Goal: Information Seeking & Learning: Learn about a topic

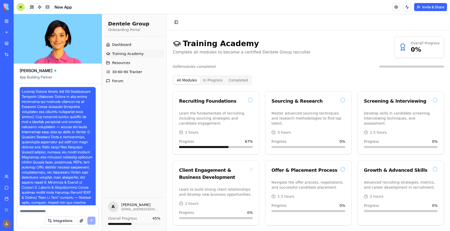
scroll to position [2375, 0]
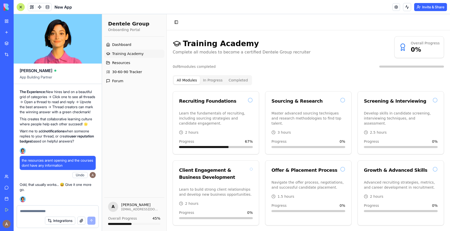
click at [61, 211] on textarea at bounding box center [58, 211] width 76 height 5
type textarea "*"
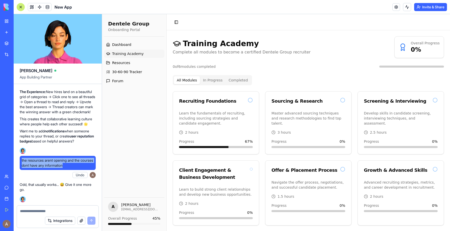
drag, startPoint x: 21, startPoint y: 160, endPoint x: 90, endPoint y: 167, distance: 69.4
click at [90, 167] on span "the resources arent opening and the courses dont have any information" at bounding box center [58, 163] width 72 height 10
copy span "the resources arent opening and the courses dont have any information"
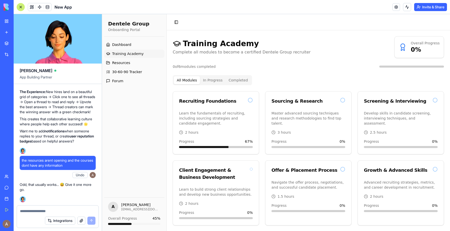
click at [59, 209] on textarea at bounding box center [58, 211] width 76 height 5
paste textarea "**********"
type textarea "**********"
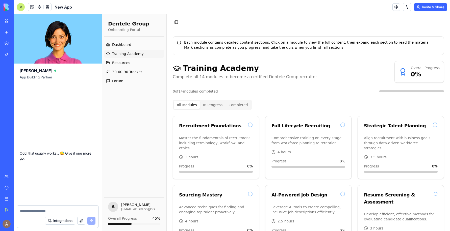
scroll to position [3149, 0]
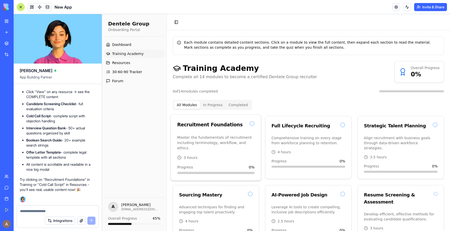
click at [210, 141] on p "Master the fundamentals of recruitment including terminology, workflow, and eth…" at bounding box center [216, 143] width 78 height 16
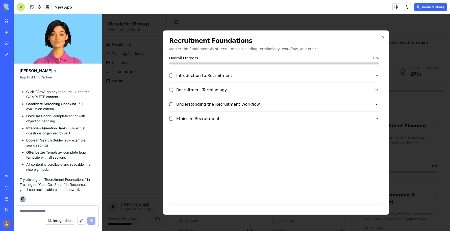
click at [222, 77] on span "Introduction to Recruitment" at bounding box center [204, 76] width 56 height 6
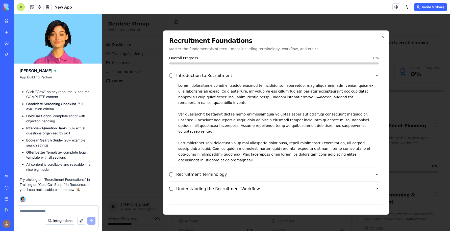
click at [236, 172] on div "Recruitment Terminology" at bounding box center [272, 175] width 206 height 6
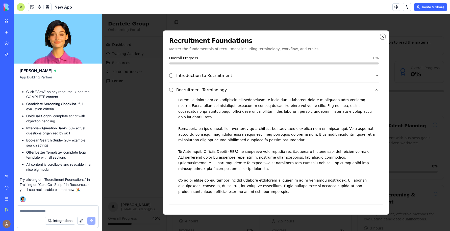
click at [382, 36] on icon "button" at bounding box center [383, 37] width 2 height 2
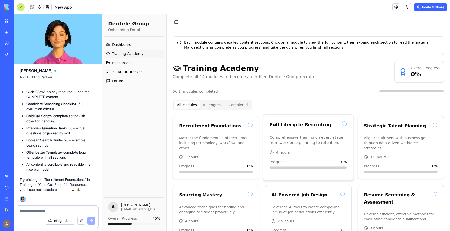
click at [301, 130] on div "Full Lifecycle Recruiting" at bounding box center [309, 125] width 90 height 20
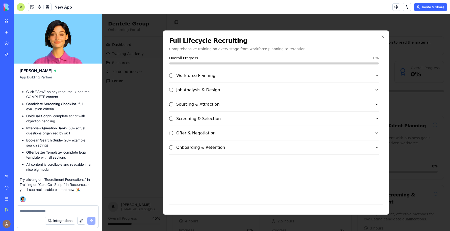
click at [343, 77] on div "Workforce Planning" at bounding box center [272, 76] width 206 height 6
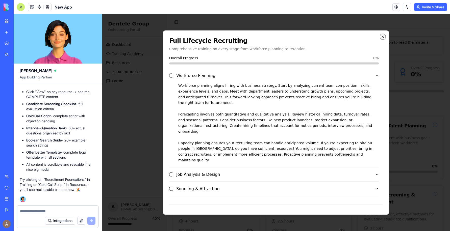
click at [383, 37] on icon "button" at bounding box center [383, 37] width 4 height 4
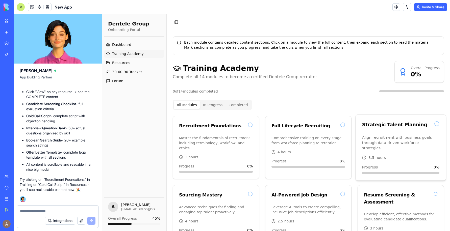
click at [399, 135] on p "Align recruitment with business goals through data-driven workforce strategies." at bounding box center [401, 143] width 78 height 16
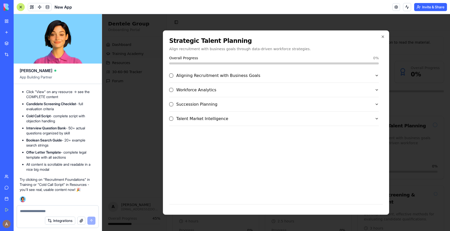
click at [325, 76] on div "Aligning Recruitment with Business Goals" at bounding box center [272, 76] width 206 height 6
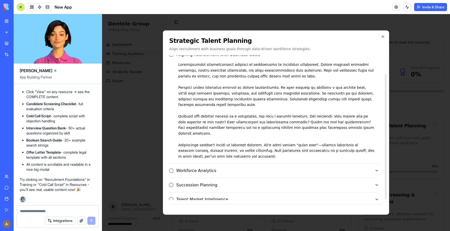
scroll to position [22, 0]
click at [290, 118] on div at bounding box center [274, 110] width 210 height 98
click at [333, 181] on div "Succession Planning" at bounding box center [272, 184] width 206 height 6
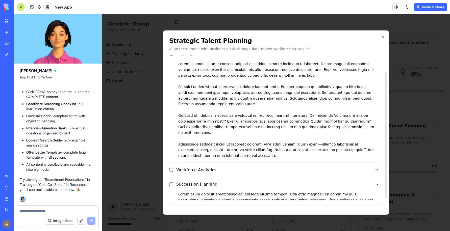
scroll to position [16, 0]
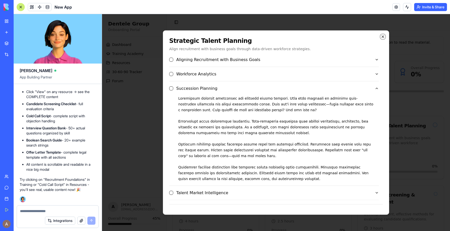
click at [383, 36] on icon "button" at bounding box center [383, 37] width 2 height 2
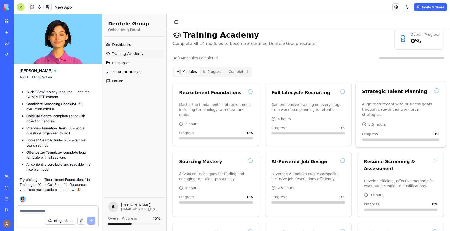
scroll to position [57, 0]
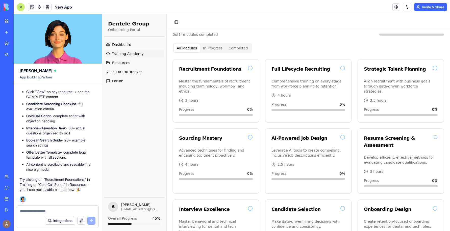
click at [83, 222] on button "button" at bounding box center [81, 221] width 8 height 8
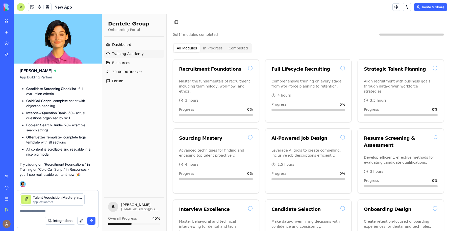
click at [54, 210] on textarea at bounding box center [58, 211] width 76 height 5
type textarea "**********"
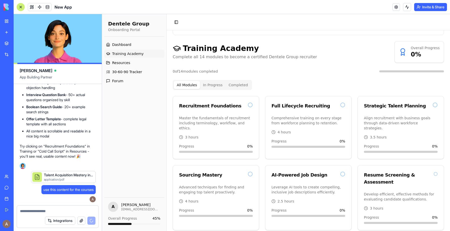
scroll to position [0, 0]
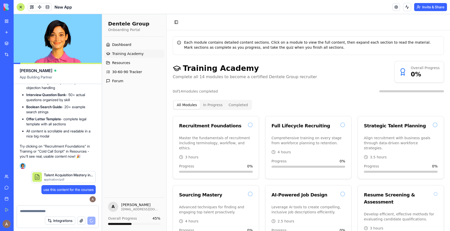
click at [83, 222] on button "button" at bounding box center [81, 221] width 8 height 8
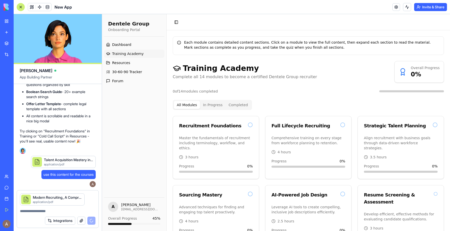
click at [80, 209] on textarea at bounding box center [58, 211] width 76 height 5
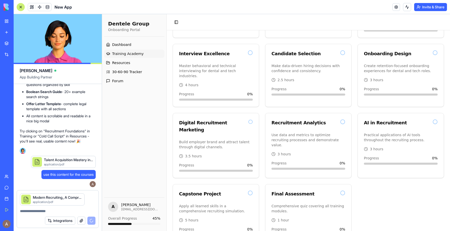
scroll to position [3237, 0]
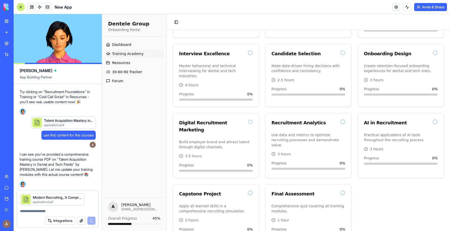
click at [91, 201] on div "Modern Recruiting_ A Comprehensive Course_86615.pdf application/pdf" at bounding box center [58, 198] width 82 height 15
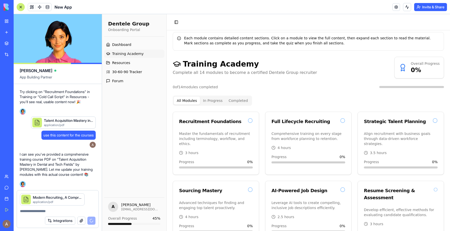
scroll to position [0, 0]
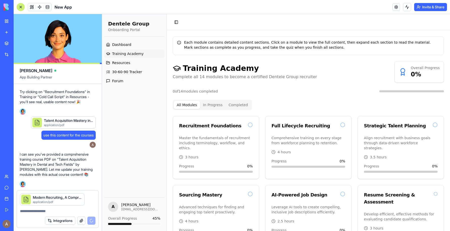
click at [79, 210] on textarea at bounding box center [58, 211] width 76 height 5
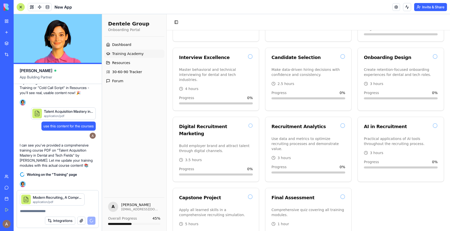
scroll to position [213, 0]
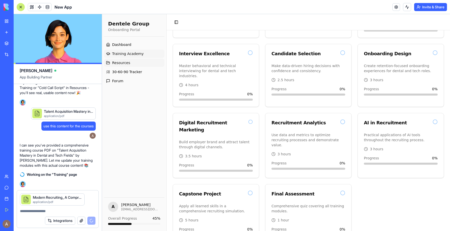
click at [148, 63] on link "Resources" at bounding box center [134, 63] width 60 height 8
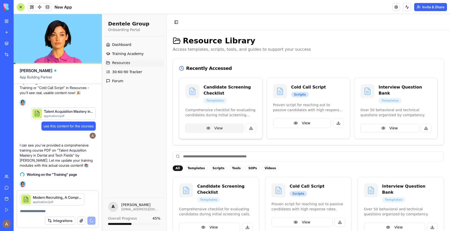
click at [236, 129] on button "View" at bounding box center [214, 128] width 58 height 9
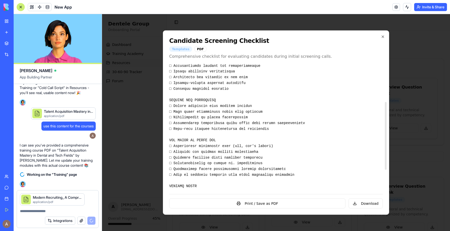
scroll to position [109, 0]
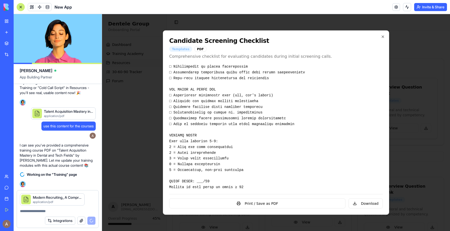
click at [386, 35] on div "Candidate Screening Checklist Templates PDF Comprehensive checklist for evaluat…" at bounding box center [276, 123] width 226 height 185
click at [384, 35] on icon "button" at bounding box center [383, 37] width 4 height 4
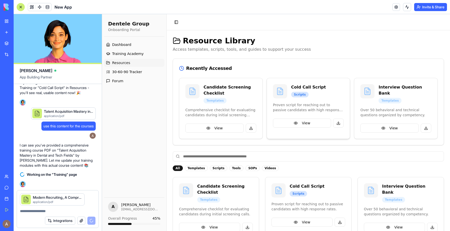
click at [333, 103] on p "Proven script for reaching out to passive candidates with high response rates." at bounding box center [308, 108] width 71 height 10
click at [300, 128] on div "View" at bounding box center [308, 126] width 83 height 15
click at [301, 125] on button "View" at bounding box center [302, 123] width 58 height 9
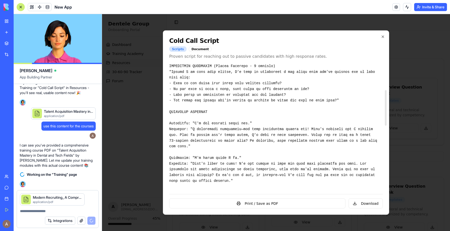
scroll to position [93, 0]
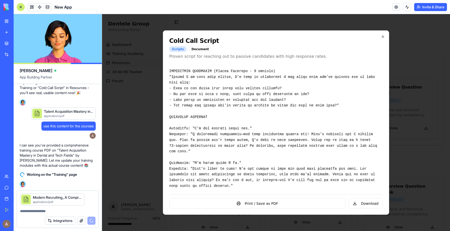
click at [383, 34] on div "Cold Call Script Scripts Document Proven script for reaching out to passive can…" at bounding box center [276, 123] width 226 height 185
click at [383, 35] on icon "button" at bounding box center [383, 37] width 4 height 4
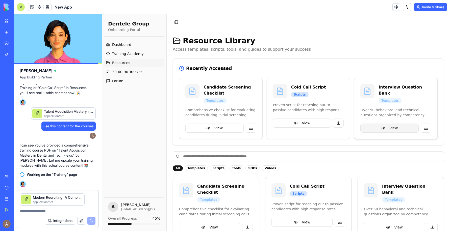
click at [403, 124] on button "View" at bounding box center [390, 128] width 58 height 9
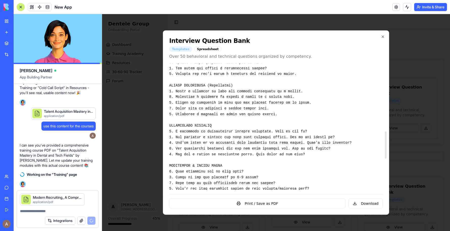
scroll to position [373, 0]
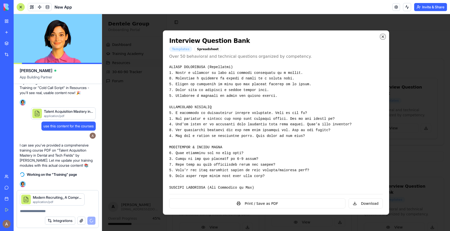
click at [383, 37] on icon "button" at bounding box center [383, 37] width 2 height 2
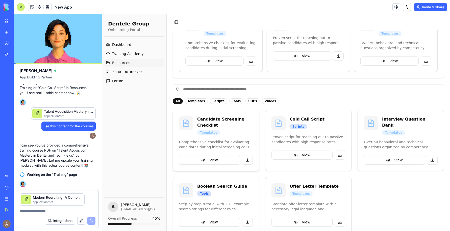
scroll to position [76, 0]
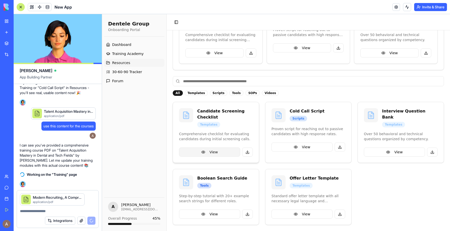
click at [224, 152] on button "View" at bounding box center [209, 152] width 61 height 9
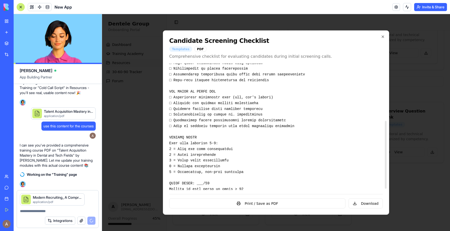
scroll to position [109, 0]
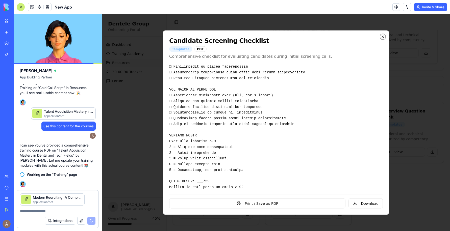
click at [383, 37] on icon "button" at bounding box center [383, 37] width 2 height 2
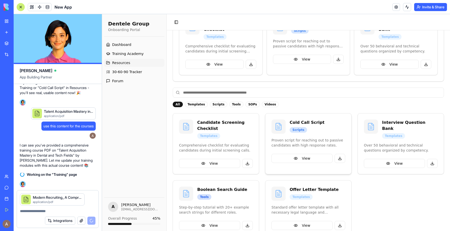
scroll to position [76, 0]
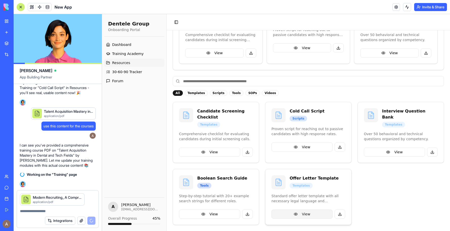
click at [307, 214] on button "View" at bounding box center [302, 214] width 61 height 9
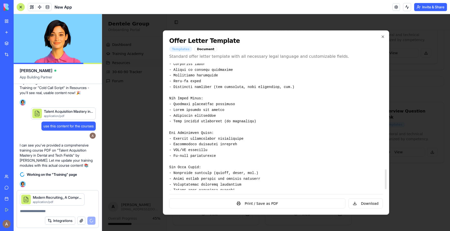
scroll to position [678, 0]
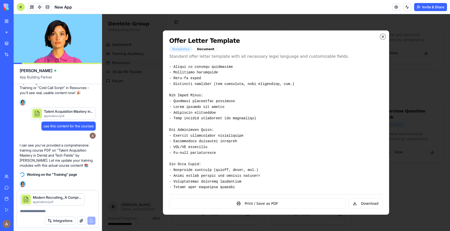
click at [383, 36] on icon "button" at bounding box center [383, 37] width 4 height 4
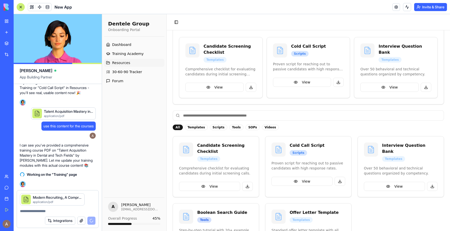
scroll to position [15, 0]
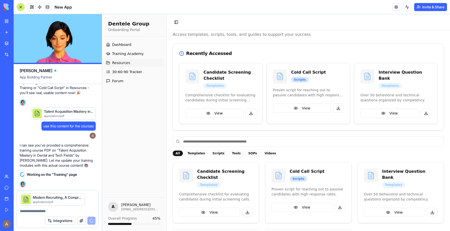
click at [197, 154] on div "Templates" at bounding box center [196, 154] width 23 height 6
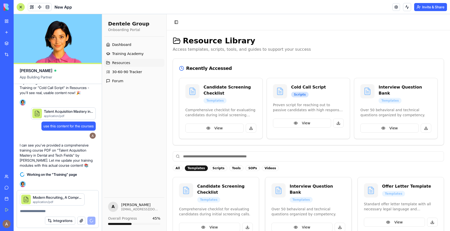
scroll to position [13, 0]
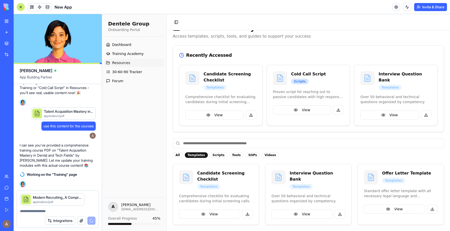
click at [216, 156] on div "Scripts" at bounding box center [218, 156] width 17 height 6
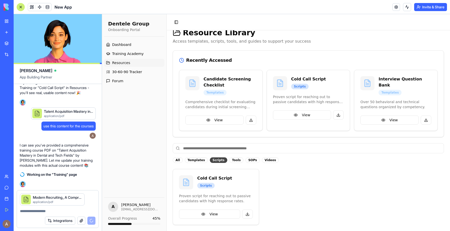
scroll to position [8, 0]
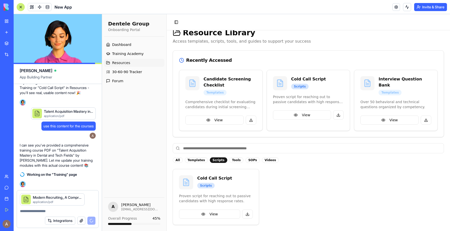
click at [234, 159] on div "Tools" at bounding box center [236, 161] width 14 height 6
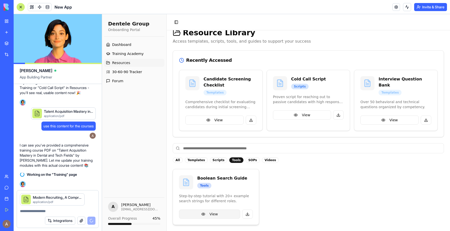
click at [223, 215] on button "View" at bounding box center [209, 214] width 61 height 9
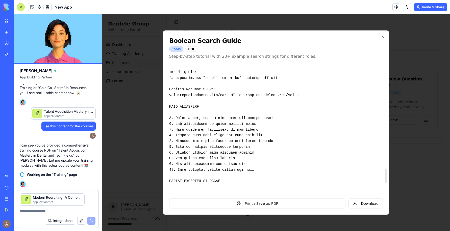
scroll to position [960, 0]
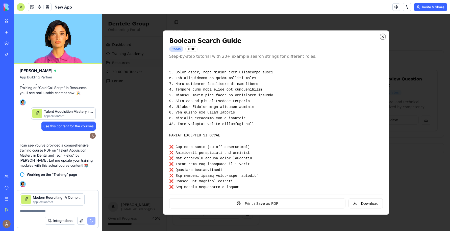
click at [383, 36] on icon "button" at bounding box center [383, 37] width 4 height 4
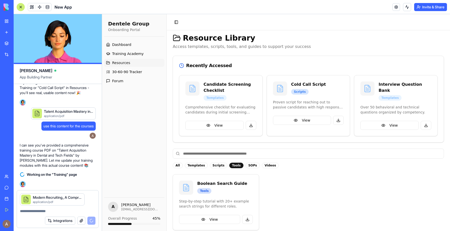
scroll to position [8, 0]
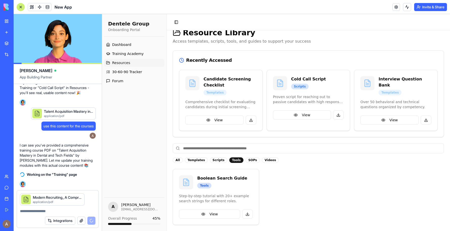
click at [249, 161] on div "SOPs" at bounding box center [253, 161] width 14 height 6
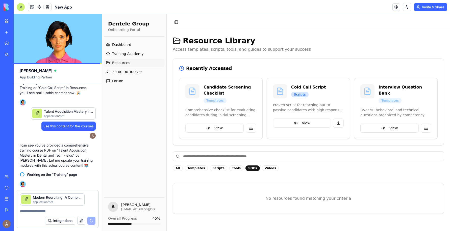
click at [268, 167] on div "Videos" at bounding box center [270, 169] width 17 height 6
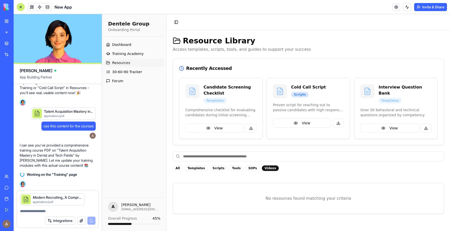
click at [249, 168] on div "SOPs" at bounding box center [253, 169] width 14 height 6
click at [135, 54] on span "Training Academy" at bounding box center [128, 53] width 32 height 5
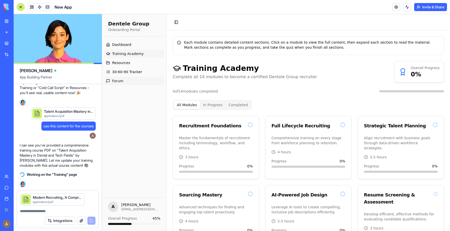
click at [131, 79] on link "Forum" at bounding box center [134, 81] width 60 height 8
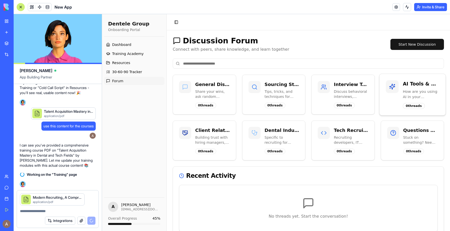
click at [402, 98] on div "AI Tools & ChatGPT How are you using AI in your recruiting workflow? Share prom…" at bounding box center [412, 94] width 53 height 29
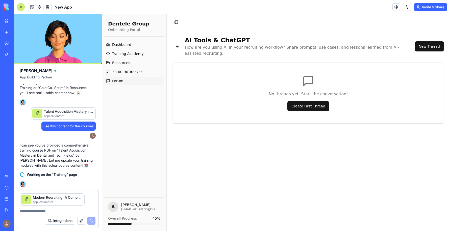
click at [125, 80] on link "Forum" at bounding box center [134, 81] width 60 height 8
click at [135, 72] on span "30-60-90 Tracker" at bounding box center [127, 71] width 30 height 5
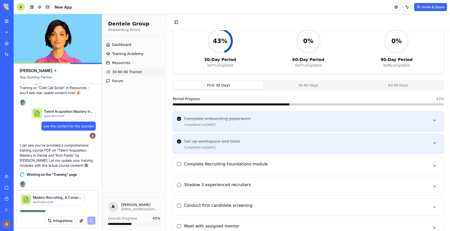
scroll to position [49, 0]
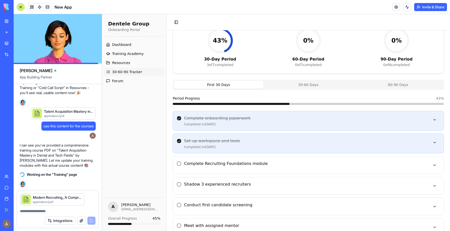
click at [230, 126] on p "Completed on [DATE]" at bounding box center [306, 125] width 244 height 4
click at [434, 120] on button at bounding box center [435, 119] width 10 height 9
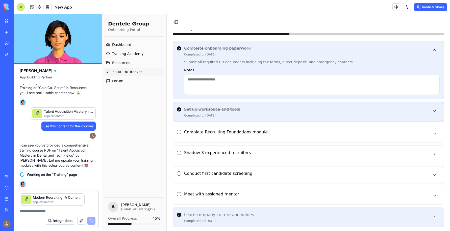
scroll to position [121, 0]
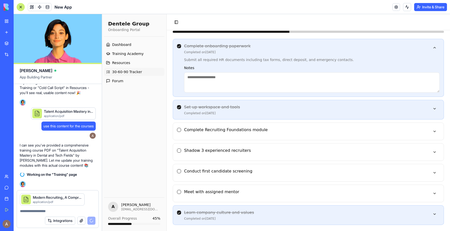
click at [247, 172] on h4 "Conduct first candidate screening" at bounding box center [306, 172] width 244 height 6
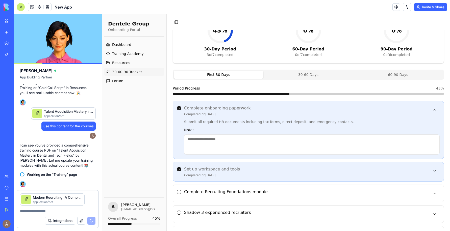
scroll to position [0, 0]
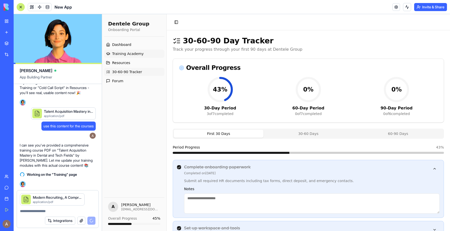
click at [139, 54] on span "Training Academy" at bounding box center [128, 53] width 32 height 5
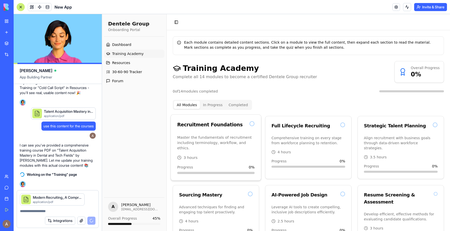
click at [230, 143] on p "Master the fundamentals of recruitment including terminology, workflow, and eth…" at bounding box center [216, 143] width 78 height 16
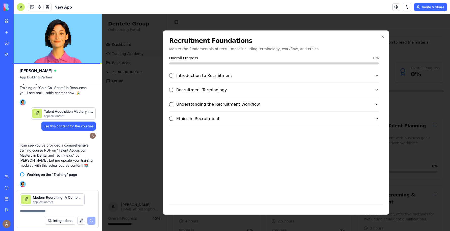
click at [282, 77] on div "Introduction to Recruitment" at bounding box center [272, 76] width 206 height 6
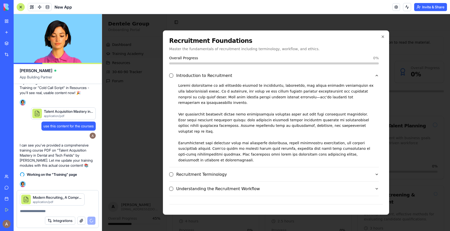
click at [261, 200] on div "Ethics in Recruitment" at bounding box center [272, 203] width 206 height 6
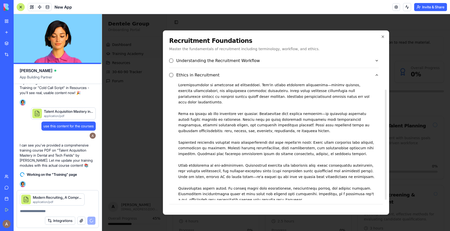
scroll to position [45, 0]
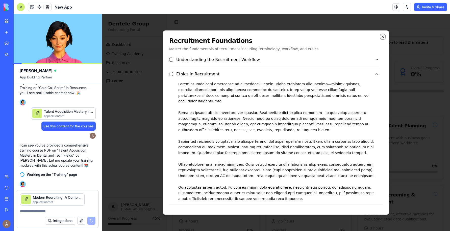
click at [384, 35] on icon "button" at bounding box center [383, 37] width 4 height 4
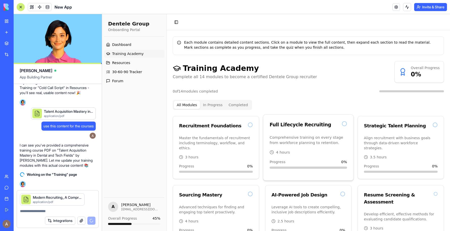
click at [335, 135] on div "Full Lifecycle Recruiting" at bounding box center [309, 125] width 90 height 20
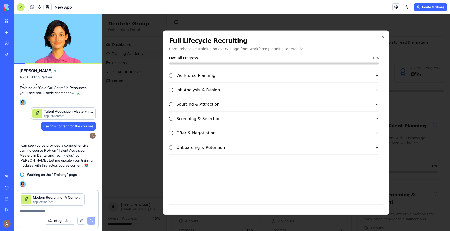
click at [340, 80] on button "Workforce Planning" at bounding box center [274, 76] width 210 height 14
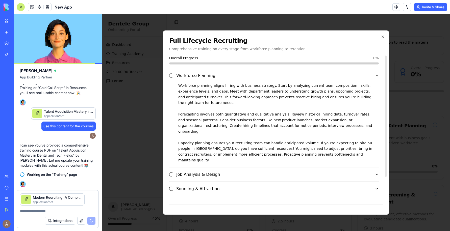
click at [340, 80] on button "Workforce Planning" at bounding box center [274, 76] width 210 height 14
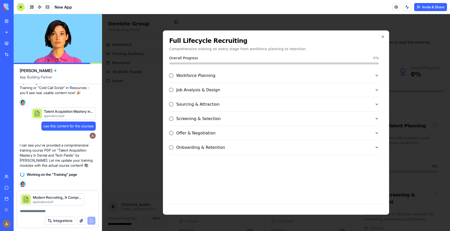
click at [335, 104] on div "Sourcing & Attraction" at bounding box center [272, 105] width 206 height 6
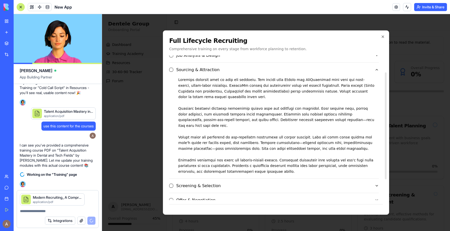
scroll to position [51, 0]
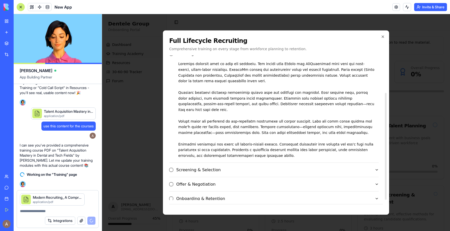
click at [329, 197] on button "Onboarding & Retention" at bounding box center [274, 199] width 210 height 14
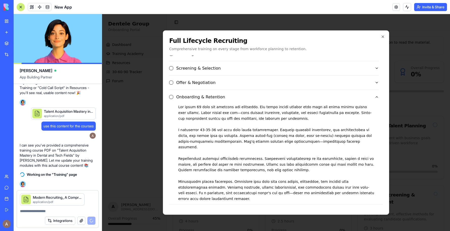
click at [384, 34] on div "Full Lifecycle Recruiting Comprehensive training on every stage from workforce …" at bounding box center [276, 123] width 226 height 185
click at [384, 35] on icon "button" at bounding box center [383, 37] width 4 height 4
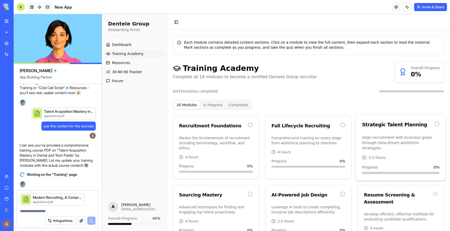
click at [401, 123] on div "Strategic Talent Planning" at bounding box center [394, 124] width 65 height 7
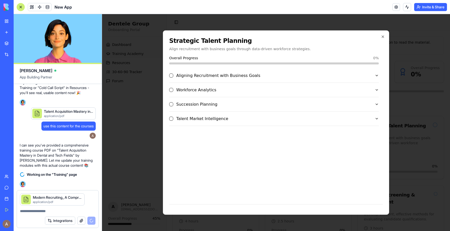
click at [334, 118] on div "Talent Market Intelligence" at bounding box center [272, 119] width 206 height 6
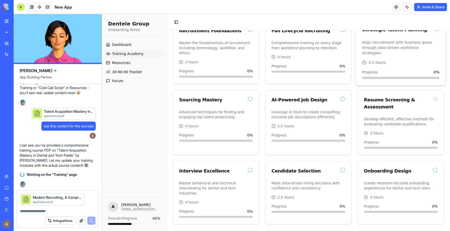
scroll to position [100, 0]
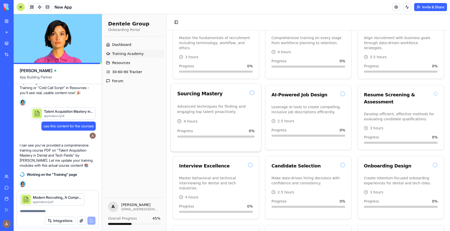
click at [235, 109] on p "Advanced techniques for finding and engaging top talent proactively." at bounding box center [216, 109] width 78 height 11
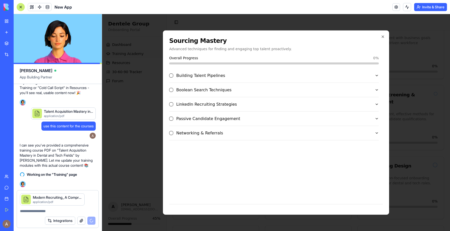
click at [250, 77] on div "Building Talent Pipelines" at bounding box center [272, 76] width 206 height 6
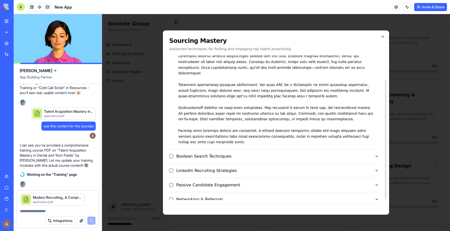
scroll to position [30, 0]
click at [235, 153] on div "Boolean Search Techniques" at bounding box center [272, 156] width 206 height 6
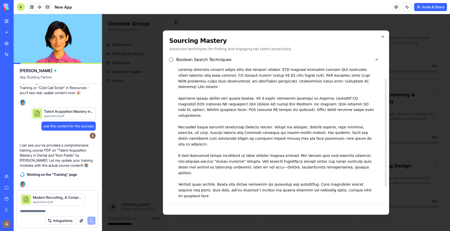
click at [234, 207] on div "LinkedIn Recruiting Strategies" at bounding box center [272, 210] width 206 height 6
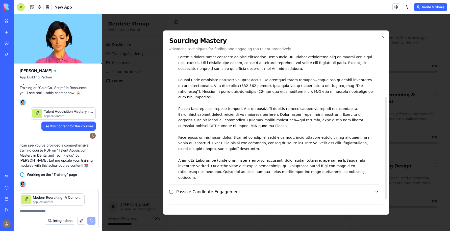
scroll to position [59, 0]
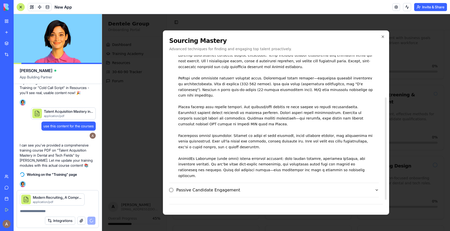
click at [234, 202] on div "Networking & Referrals" at bounding box center [272, 205] width 206 height 6
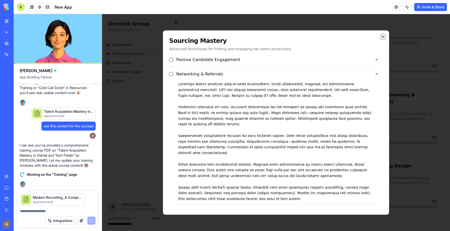
click at [383, 35] on icon "button" at bounding box center [383, 37] width 4 height 4
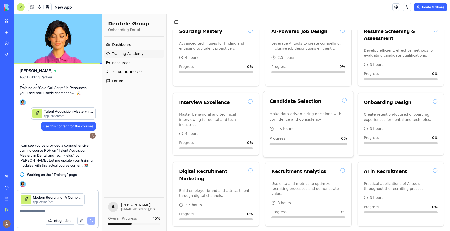
scroll to position [165, 0]
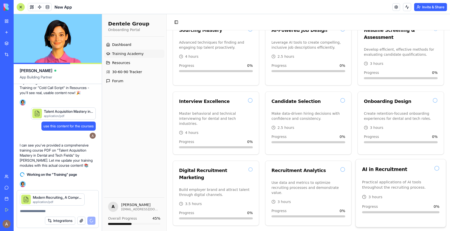
click at [401, 180] on p "Practical applications of AI tools throughout the recruiting process." at bounding box center [401, 185] width 78 height 11
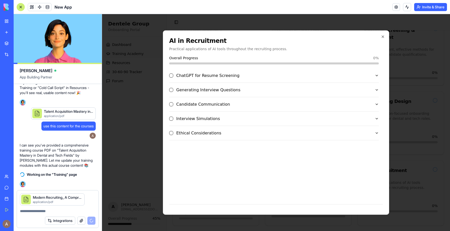
click at [370, 73] on div "ChatGPT for Resume Screening" at bounding box center [272, 76] width 206 height 6
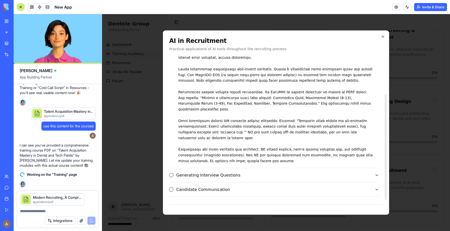
scroll to position [53, 0]
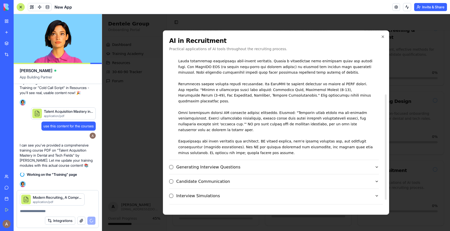
click at [346, 164] on div "Generating Interview Questions" at bounding box center [272, 167] width 206 height 6
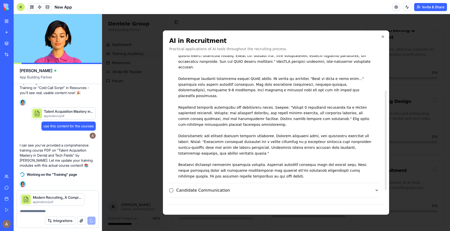
scroll to position [65, 0]
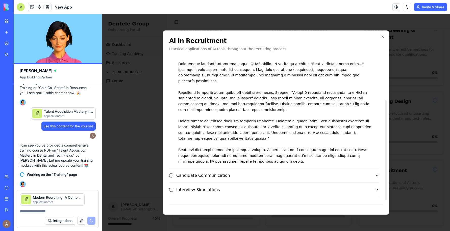
click at [330, 173] on div "Candidate Communication" at bounding box center [272, 176] width 206 height 6
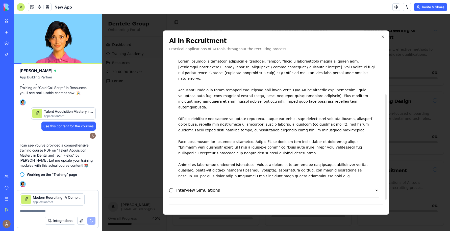
scroll to position [53, 0]
click at [324, 198] on button "Ethical Considerations" at bounding box center [274, 205] width 210 height 14
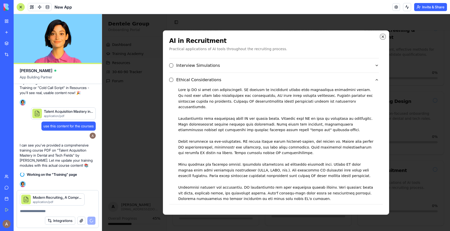
click at [383, 35] on icon "button" at bounding box center [383, 37] width 4 height 4
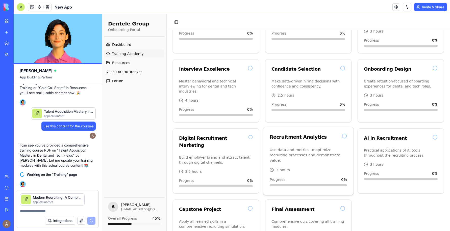
scroll to position [213, 0]
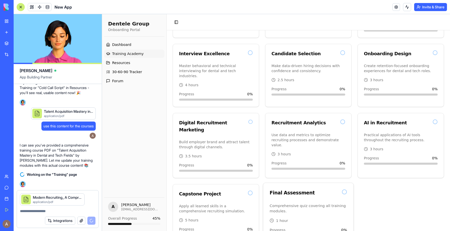
click at [324, 184] on div "Final Assessment" at bounding box center [309, 193] width 90 height 20
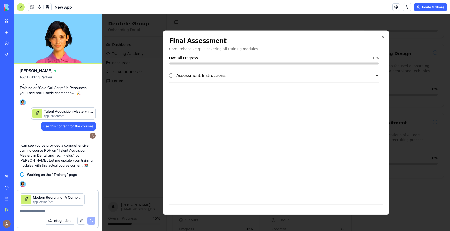
click at [321, 75] on div "Assessment Instructions" at bounding box center [272, 76] width 206 height 6
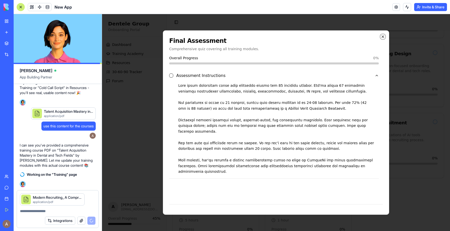
click at [382, 36] on icon "button" at bounding box center [383, 37] width 4 height 4
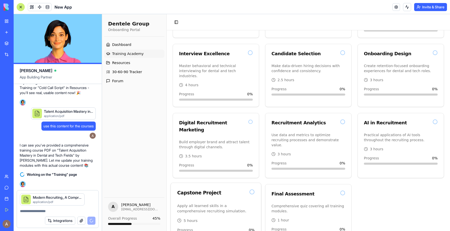
click at [223, 203] on p "Apply all learned skills in a comprehensive recruiting simulation." at bounding box center [216, 208] width 78 height 11
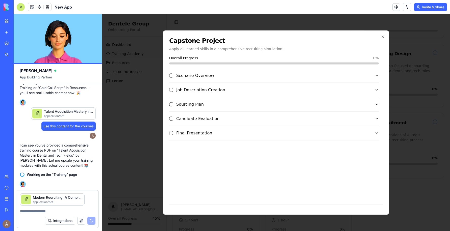
click at [260, 76] on div "Scenario Overview" at bounding box center [272, 76] width 206 height 6
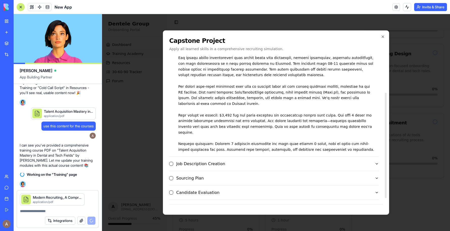
scroll to position [53, 0]
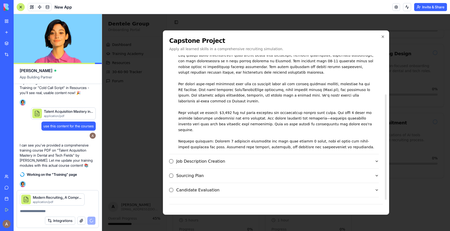
click at [239, 158] on div "Job Description Creation" at bounding box center [272, 161] width 206 height 6
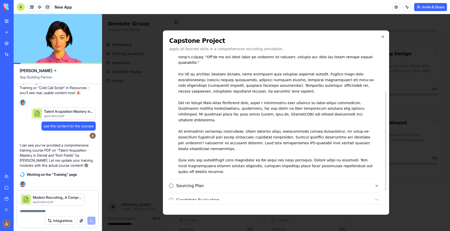
scroll to position [65, 0]
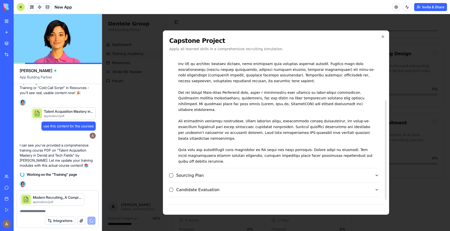
click at [251, 198] on button "Final Presentation" at bounding box center [274, 205] width 210 height 14
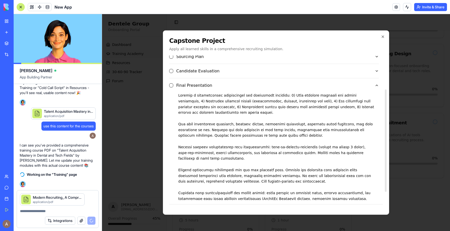
scroll to position [59, 0]
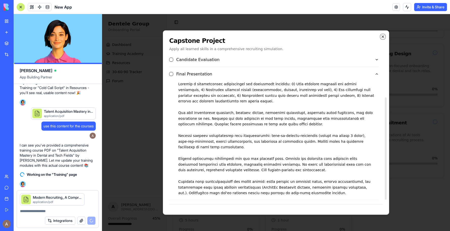
click at [382, 37] on icon "button" at bounding box center [383, 37] width 4 height 4
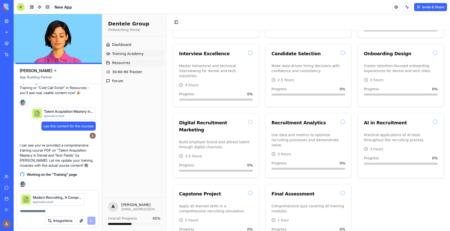
click at [149, 64] on link "Resources" at bounding box center [134, 63] width 60 height 8
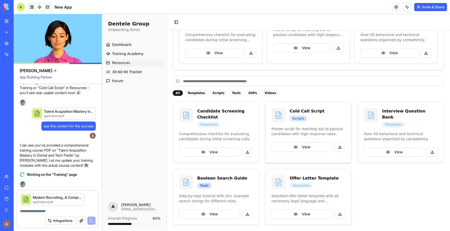
scroll to position [3260, 0]
